Goal: Information Seeking & Learning: Compare options

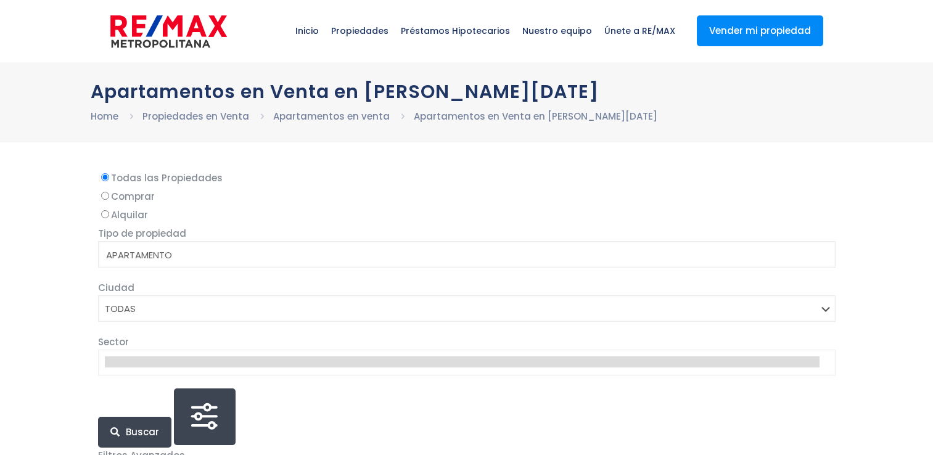
select select
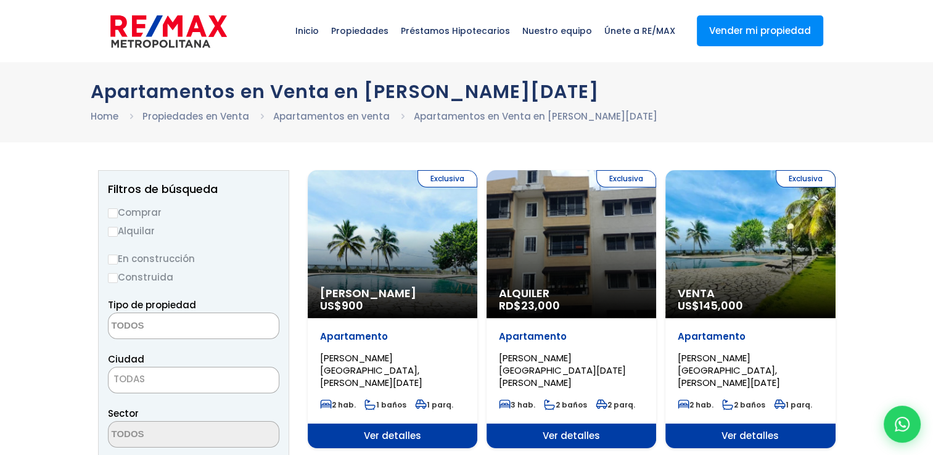
click at [120, 213] on label "Comprar" at bounding box center [193, 212] width 171 height 15
click at [118, 213] on input "Comprar" at bounding box center [113, 213] width 10 height 10
radio input "true"
click at [117, 276] on input "Construida" at bounding box center [113, 278] width 10 height 10
radio input "true"
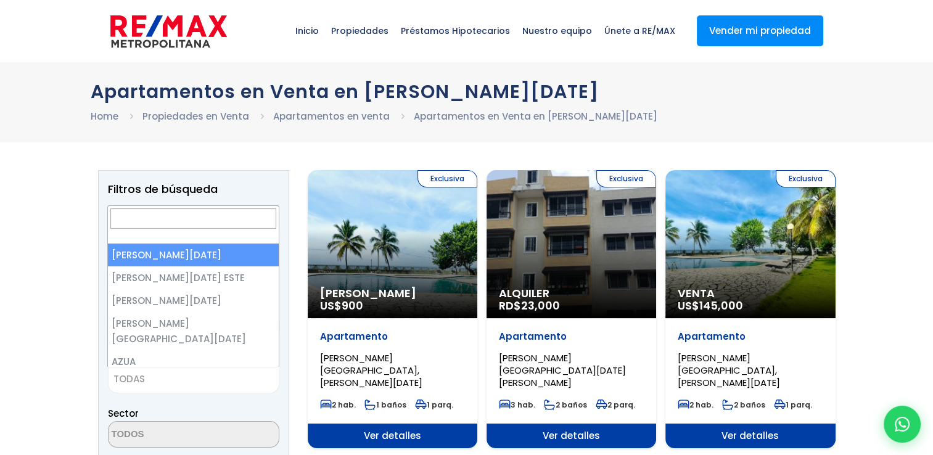
click at [212, 385] on span "TODAS" at bounding box center [194, 379] width 170 height 17
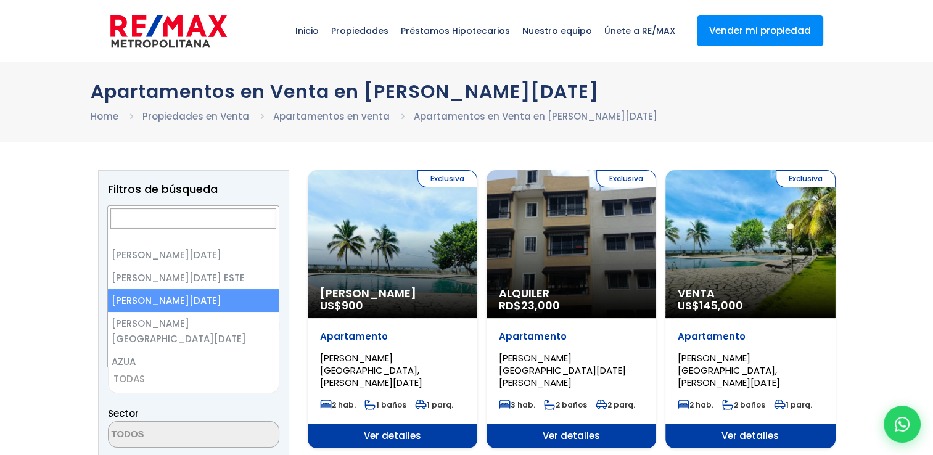
select select "149"
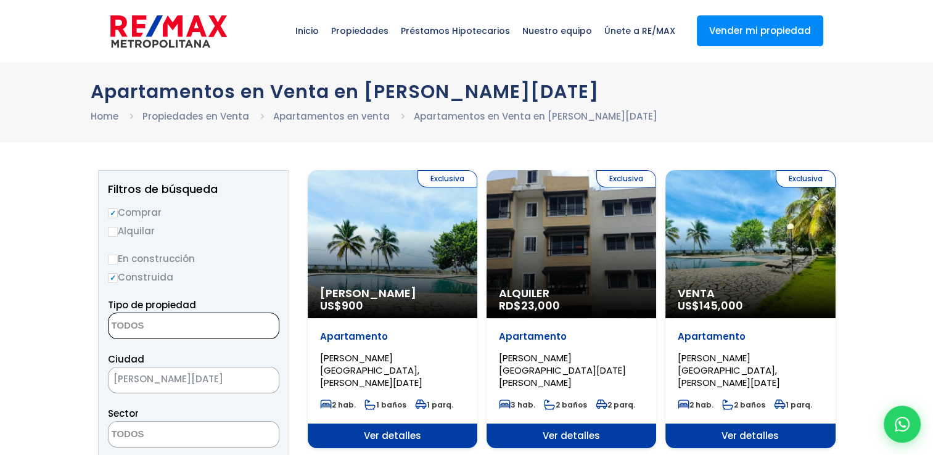
click at [222, 327] on span at bounding box center [193, 326] width 171 height 27
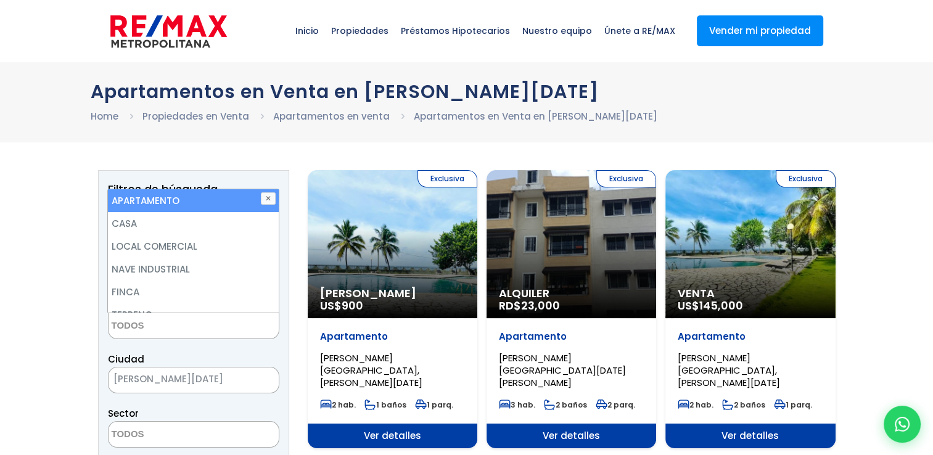
click at [211, 192] on li "APARTAMENTO" at bounding box center [193, 200] width 170 height 23
select select "apartment"
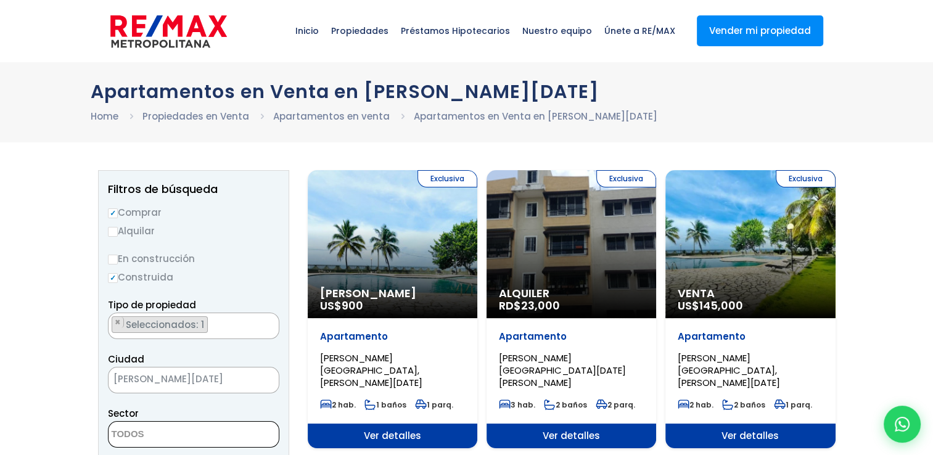
click at [160, 438] on textarea "Search" at bounding box center [169, 435] width 120 height 27
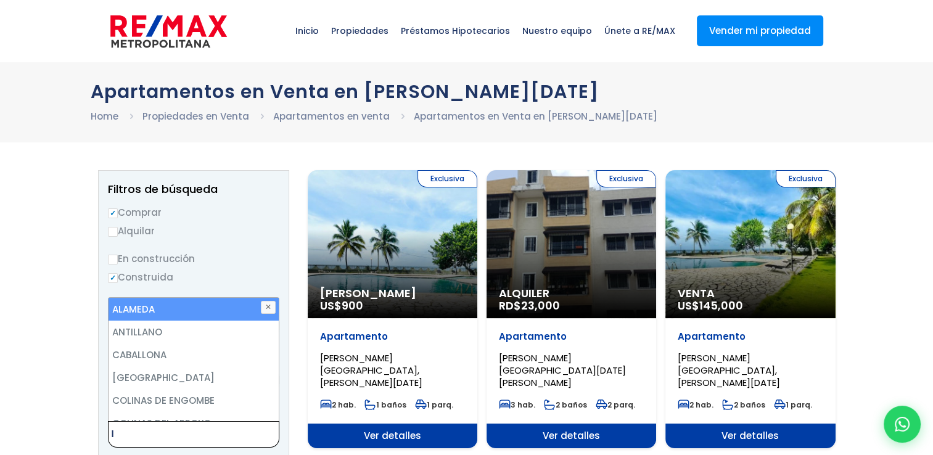
type textarea "l"
click at [160, 306] on li "ALAMEDA" at bounding box center [194, 309] width 170 height 23
select select "13412"
click at [266, 309] on button "✕" at bounding box center [268, 307] width 15 height 12
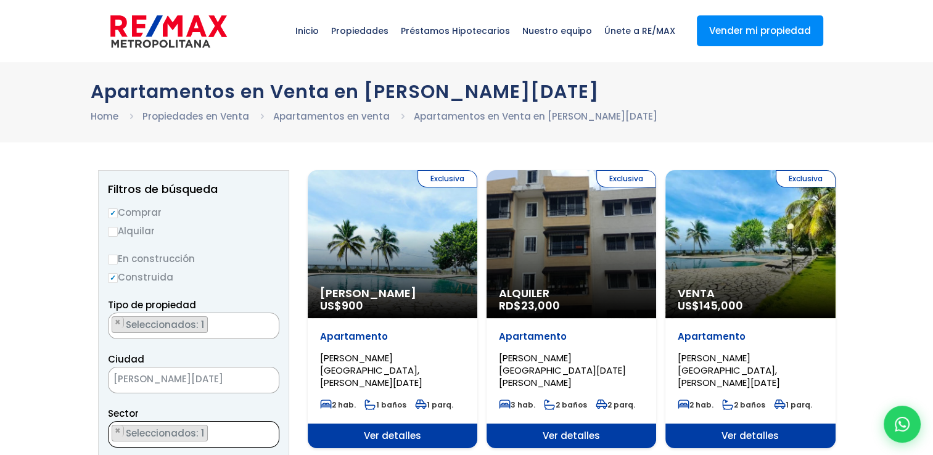
click at [248, 433] on ul "× Seleccionados: 1" at bounding box center [186, 435] width 155 height 27
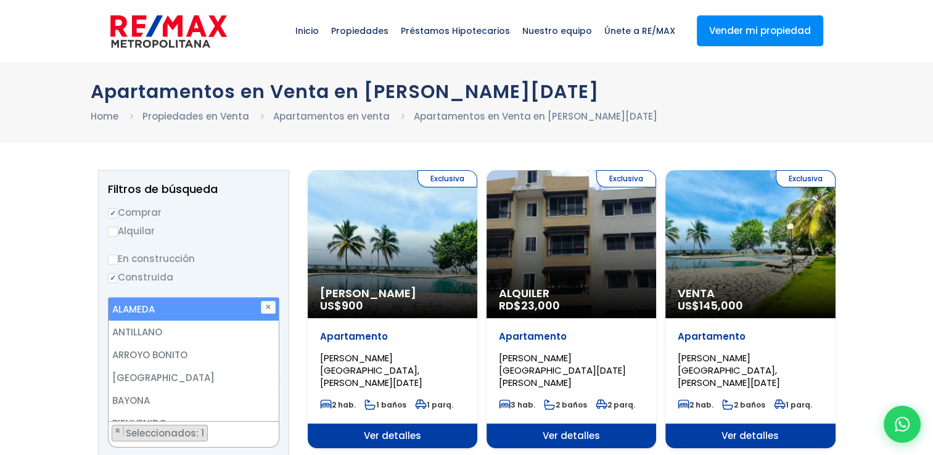
click at [207, 301] on li "ALAMEDA" at bounding box center [194, 309] width 170 height 23
select select "13412"
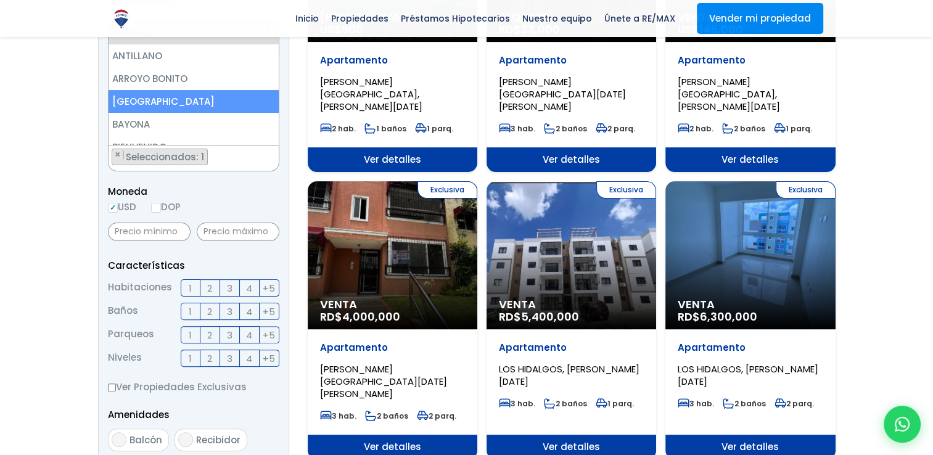
scroll to position [272, 0]
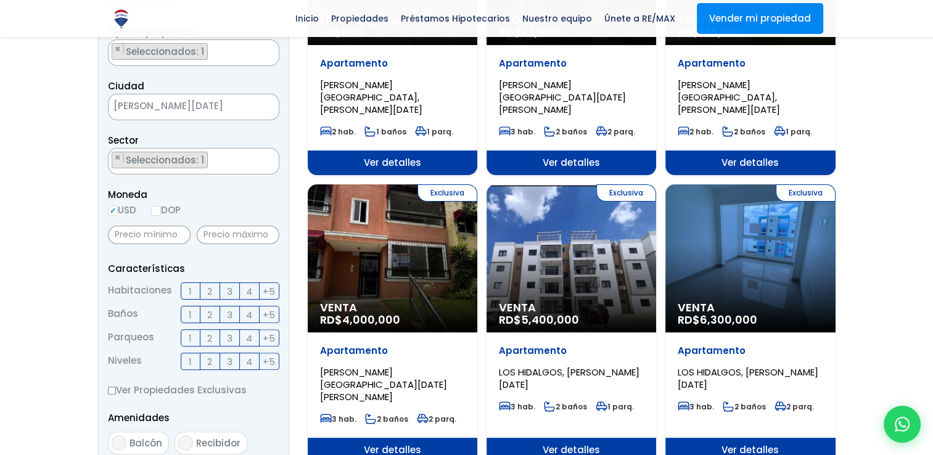
click at [227, 290] on span "3" at bounding box center [230, 291] width 6 height 15
click at [0, 0] on input "3" at bounding box center [0, 0] width 0 height 0
click at [212, 317] on label "2" at bounding box center [210, 314] width 20 height 17
click at [0, 0] on input "2" at bounding box center [0, 0] width 0 height 0
click at [208, 342] on span "2" at bounding box center [209, 337] width 5 height 15
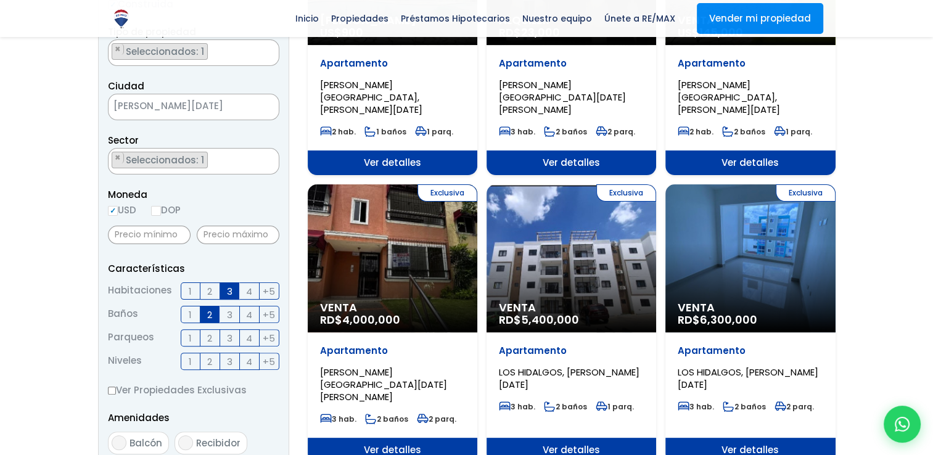
click at [0, 0] on input "2" at bounding box center [0, 0] width 0 height 0
click at [215, 362] on label "2" at bounding box center [210, 361] width 20 height 17
click at [0, 0] on input "2" at bounding box center [0, 0] width 0 height 0
click at [134, 239] on input "text" at bounding box center [149, 235] width 83 height 18
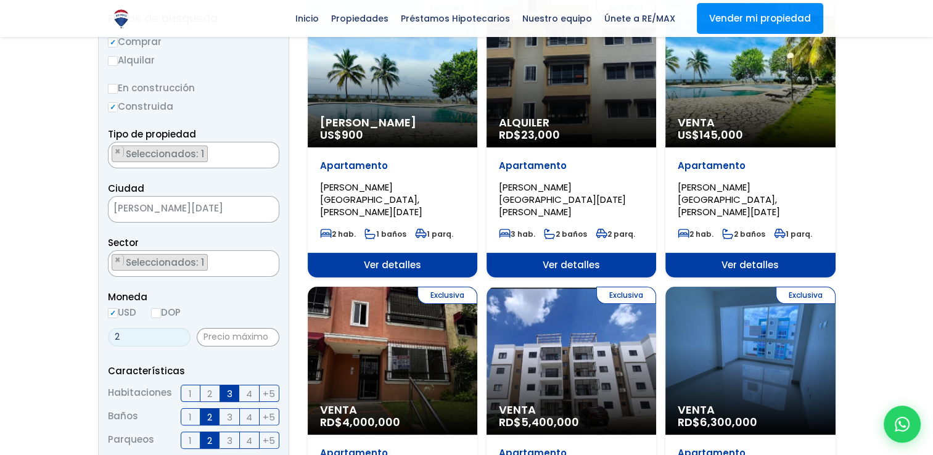
scroll to position [163, 0]
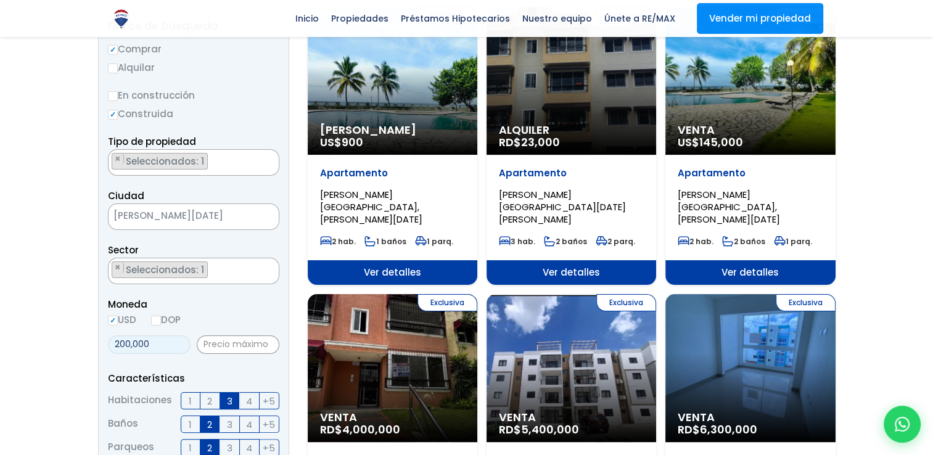
type input "200,000"
click at [227, 341] on input "text" at bounding box center [238, 344] width 83 height 18
type input "800,000"
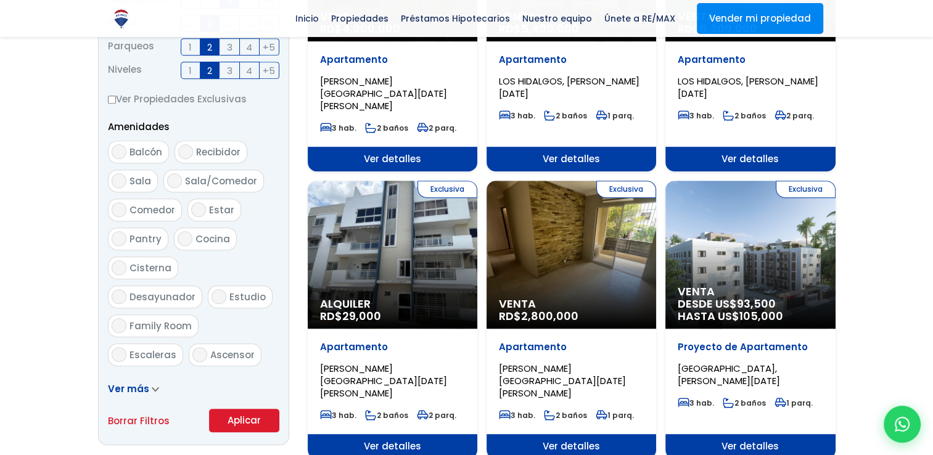
scroll to position [561, 0]
